Goal: Task Accomplishment & Management: Complete application form

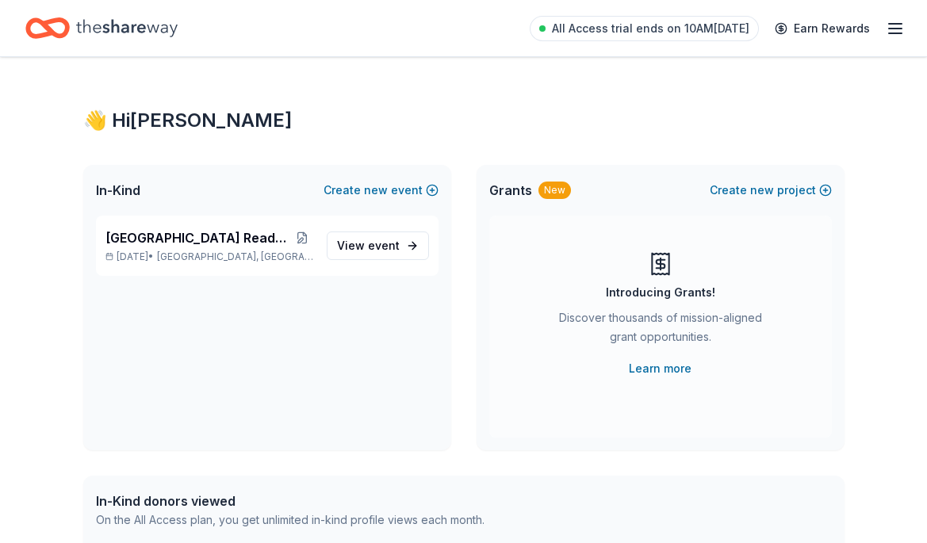
click at [130, 33] on icon "Home" at bounding box center [127, 28] width 102 height 33
click at [44, 29] on icon "Home" at bounding box center [47, 28] width 44 height 37
click at [370, 244] on span "event" at bounding box center [384, 245] width 32 height 13
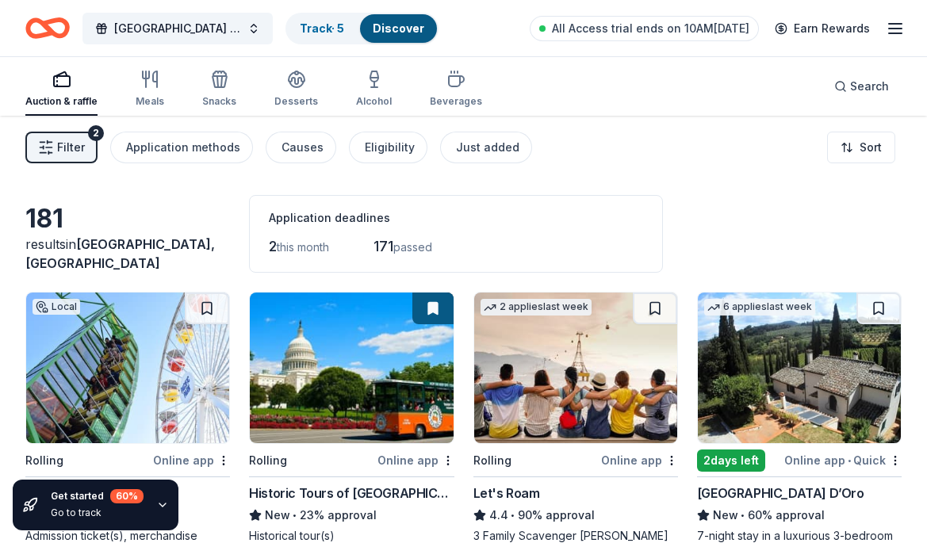
click at [80, 149] on span "Filter" at bounding box center [71, 147] width 28 height 19
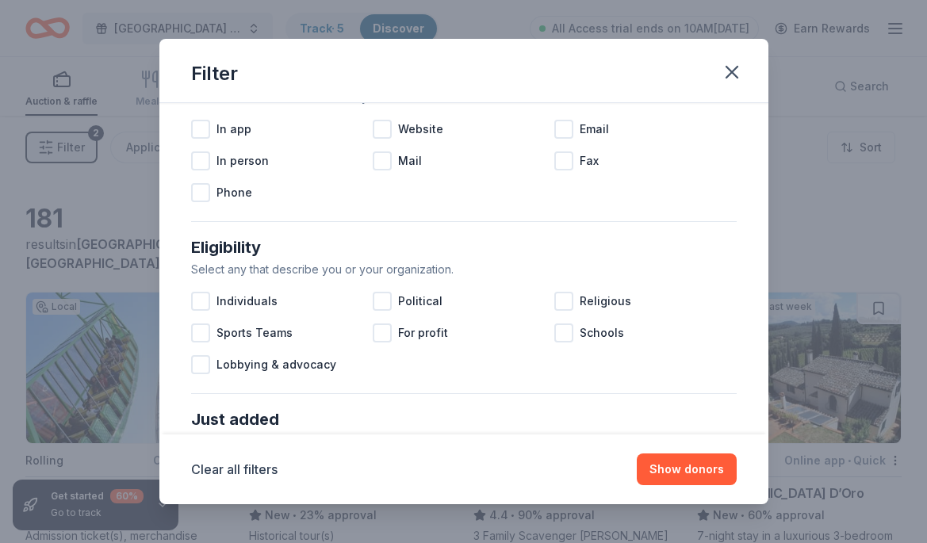
scroll to position [713, 0]
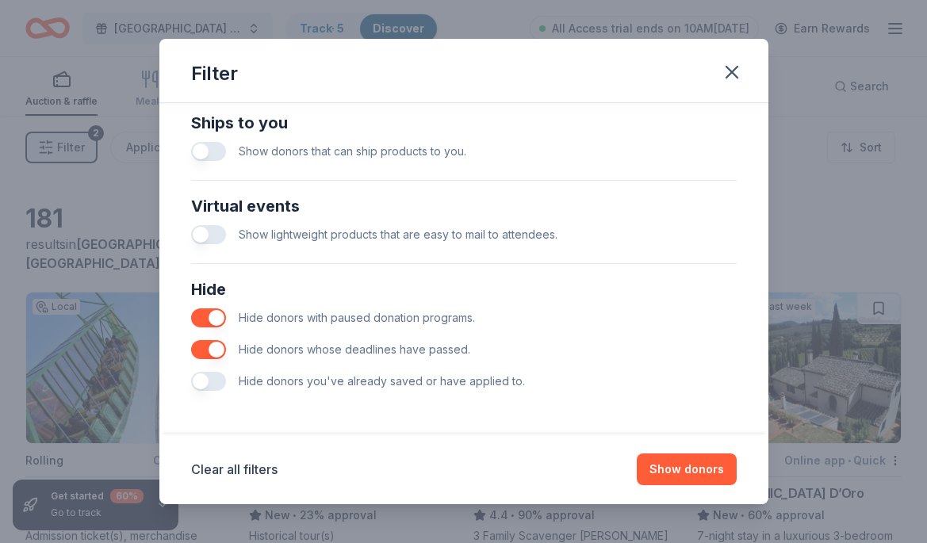
click at [214, 325] on button "button" at bounding box center [208, 318] width 35 height 19
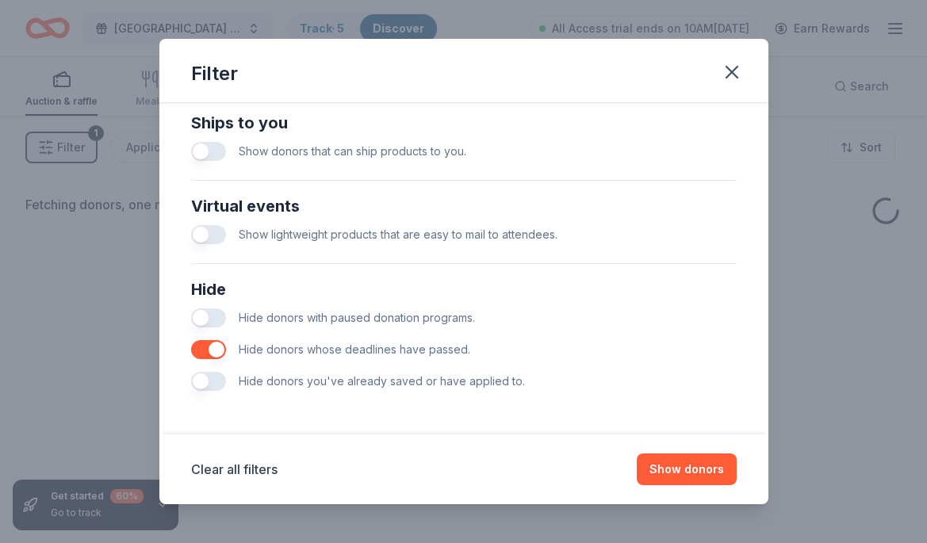
click at [210, 351] on button "button" at bounding box center [208, 349] width 35 height 19
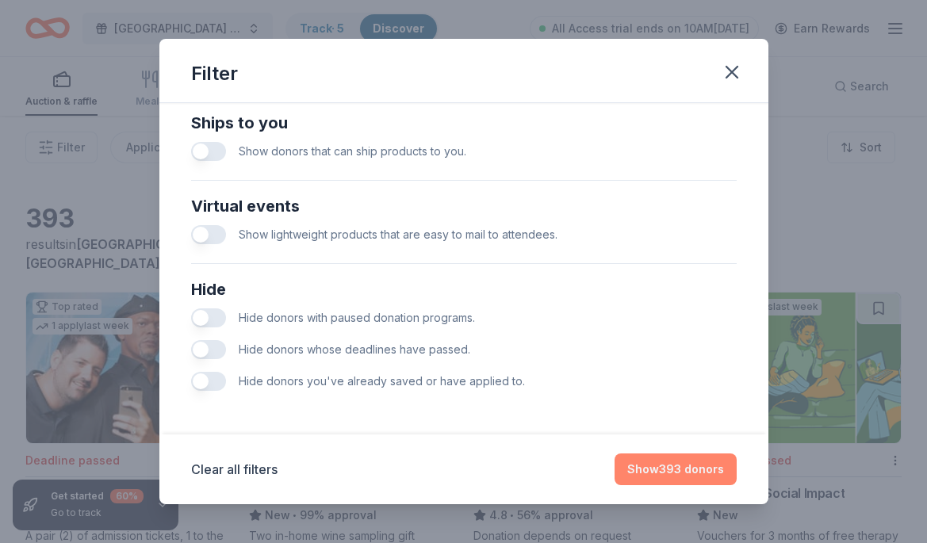
click at [689, 466] on button "Show 393 donors" at bounding box center [676, 470] width 122 height 32
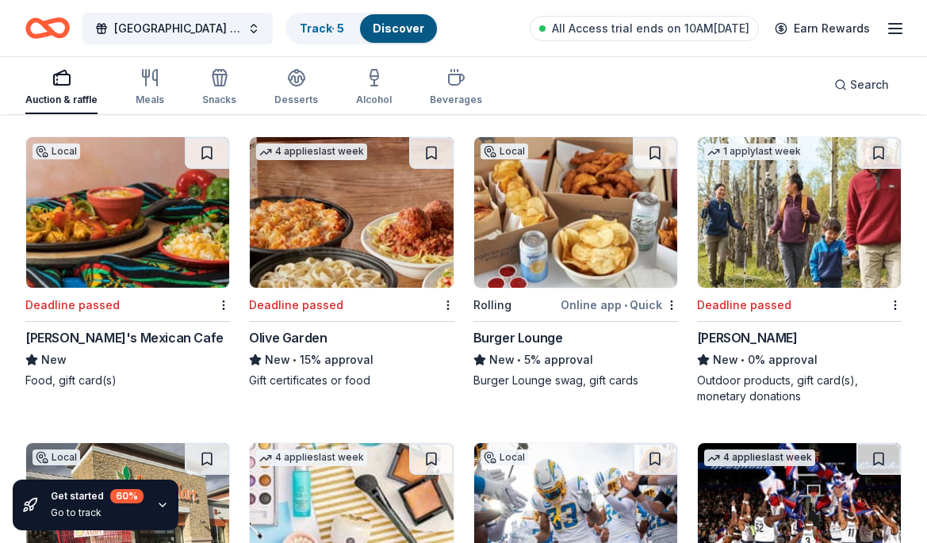
scroll to position [23047, 0]
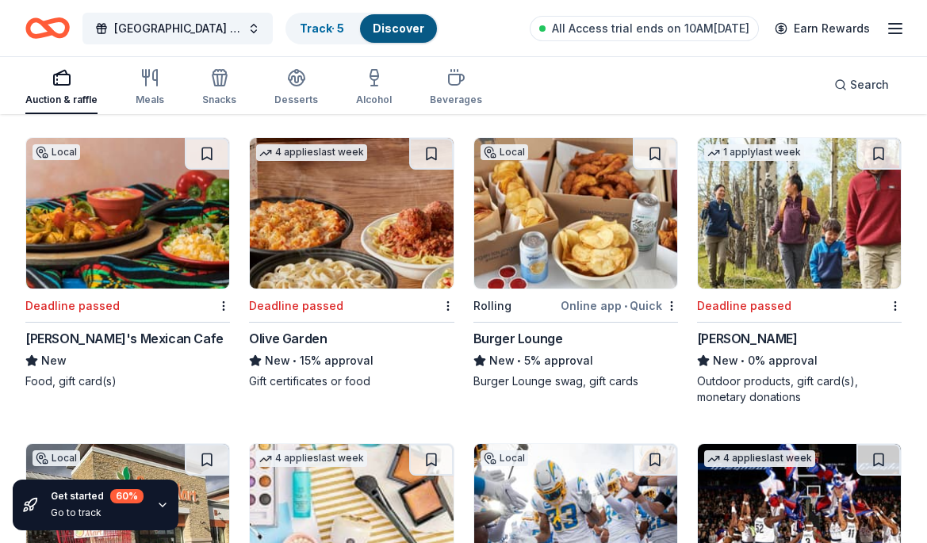
click at [390, 220] on img at bounding box center [351, 213] width 203 height 151
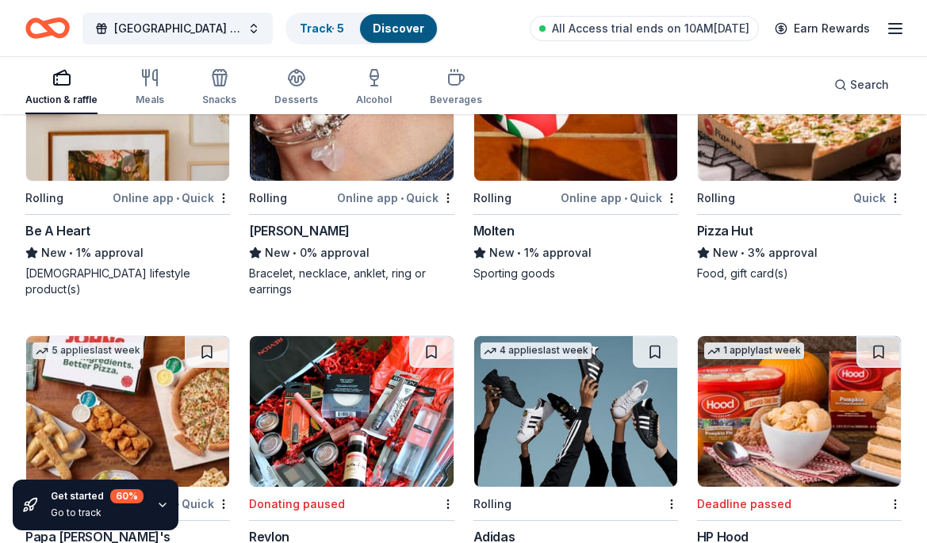
scroll to position [29141, 0]
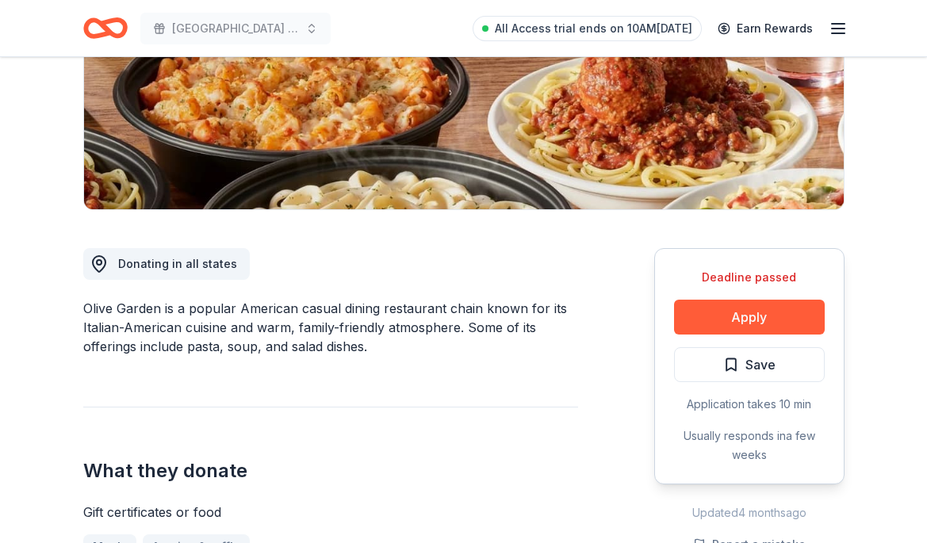
scroll to position [274, 0]
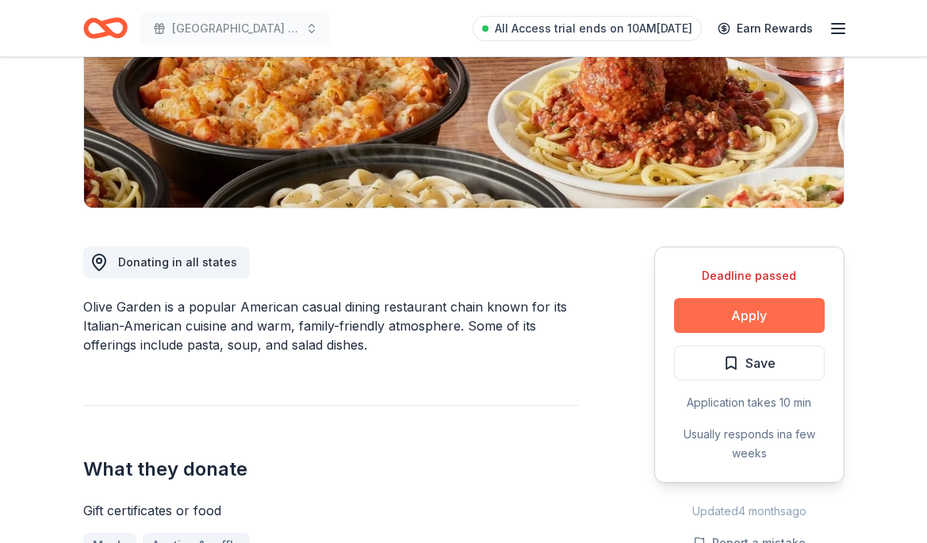
click at [709, 318] on button "Apply" at bounding box center [749, 315] width 151 height 35
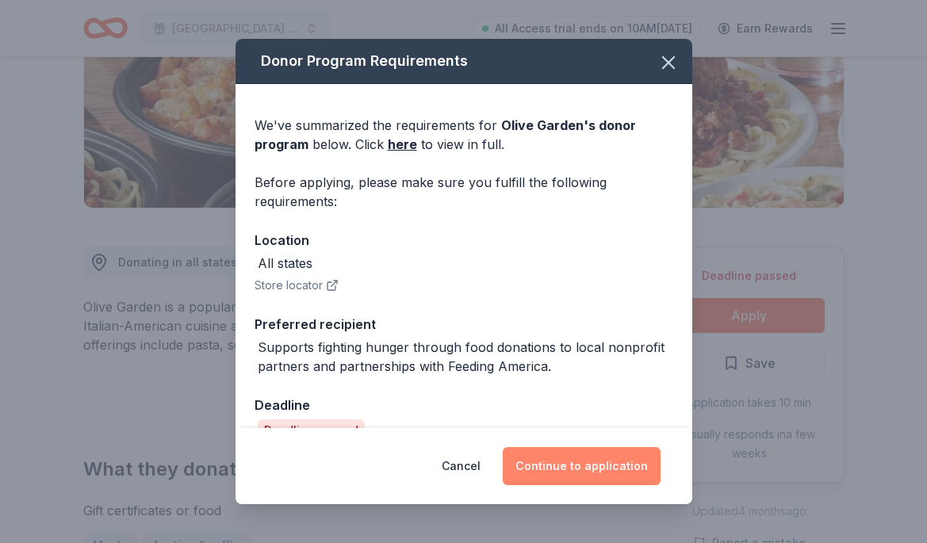
click at [564, 468] on button "Continue to application" at bounding box center [582, 466] width 158 height 38
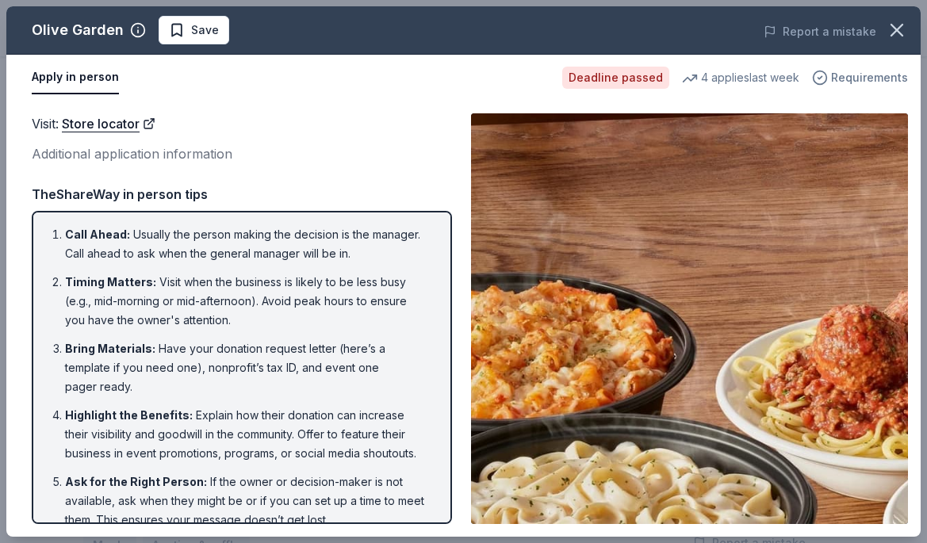
click at [850, 82] on span "Requirements" at bounding box center [869, 77] width 77 height 19
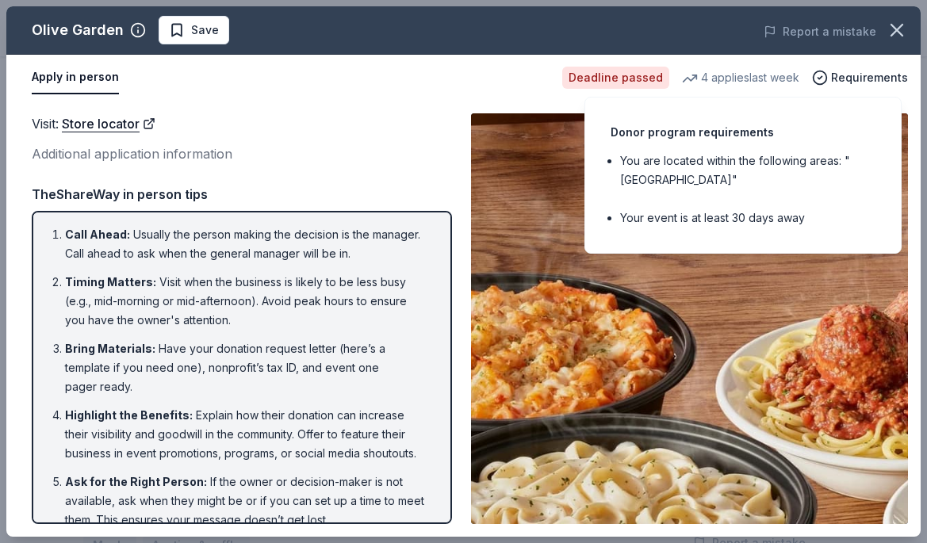
click at [240, 177] on div "Visit : Store locator Additional application information TheShareWay in person …" at bounding box center [242, 318] width 420 height 411
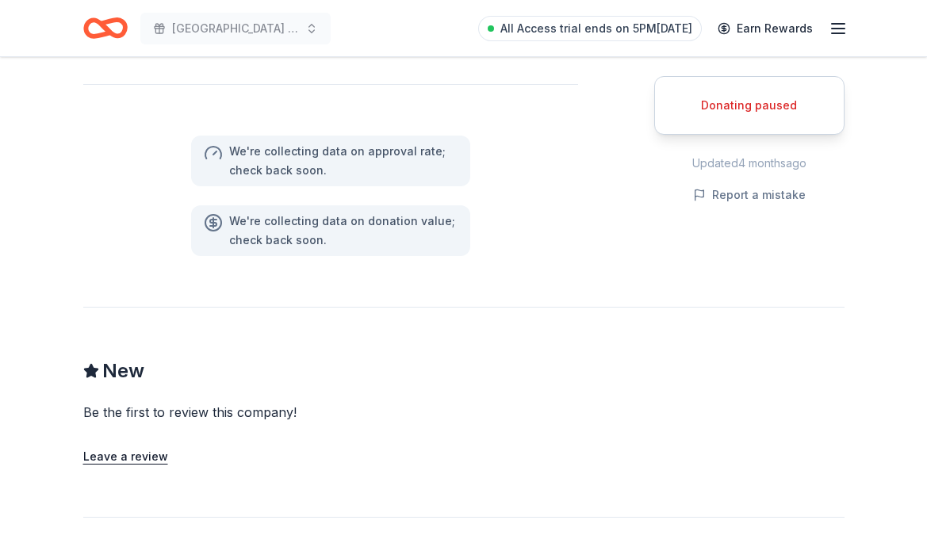
scroll to position [968, 0]
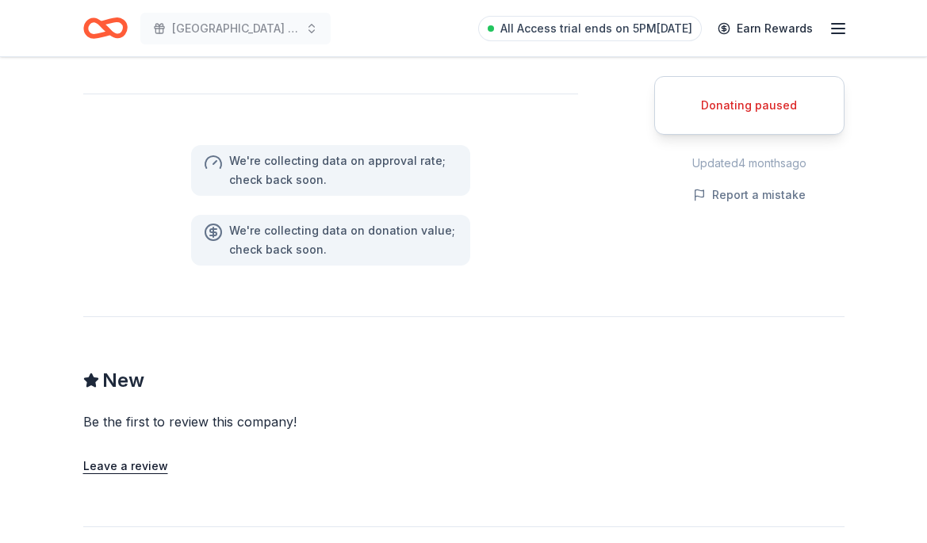
click at [735, 109] on div "Donating paused" at bounding box center [749, 105] width 151 height 19
